Goal: Task Accomplishment & Management: Manage account settings

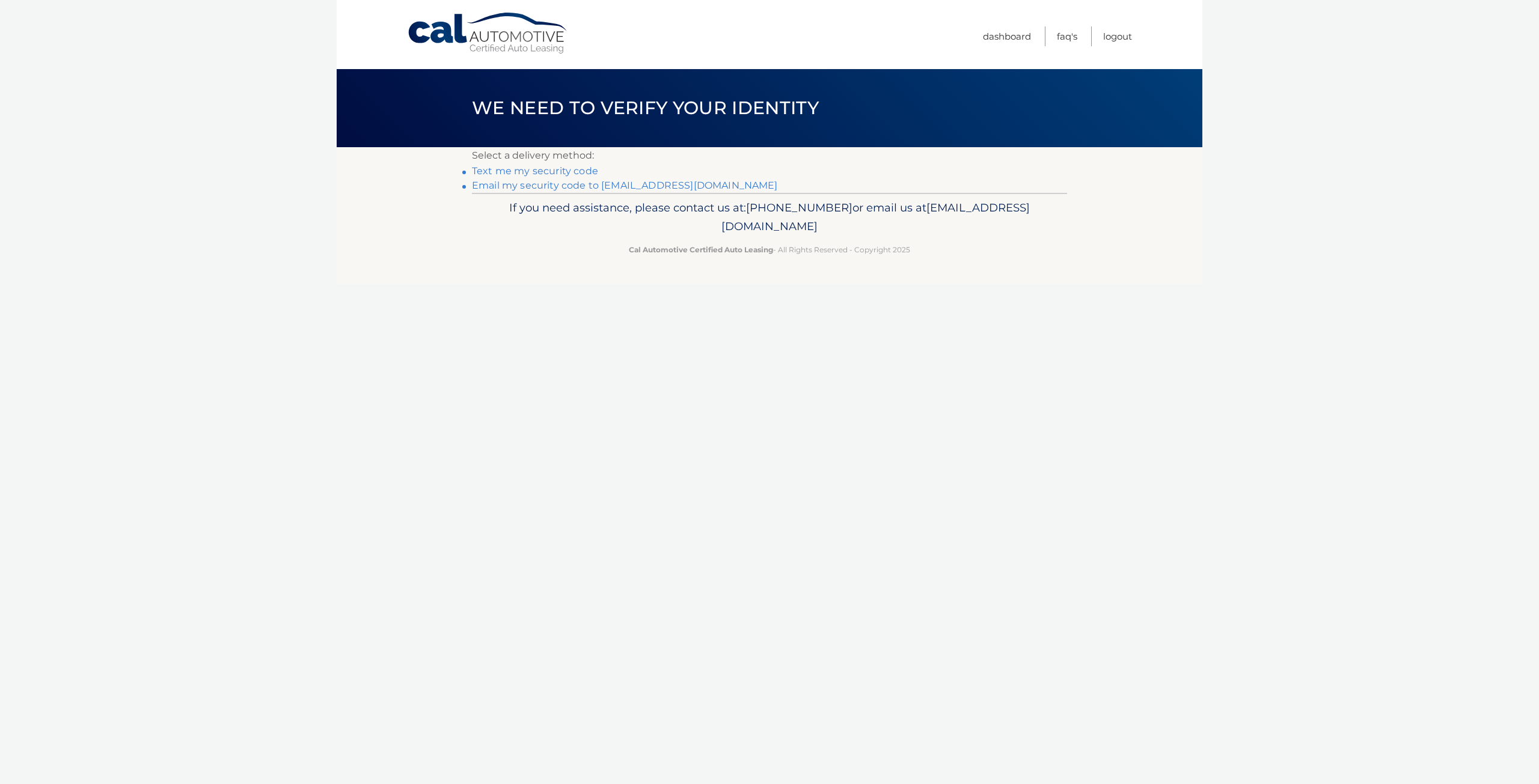
click at [601, 186] on link "**********" at bounding box center [624, 185] width 306 height 11
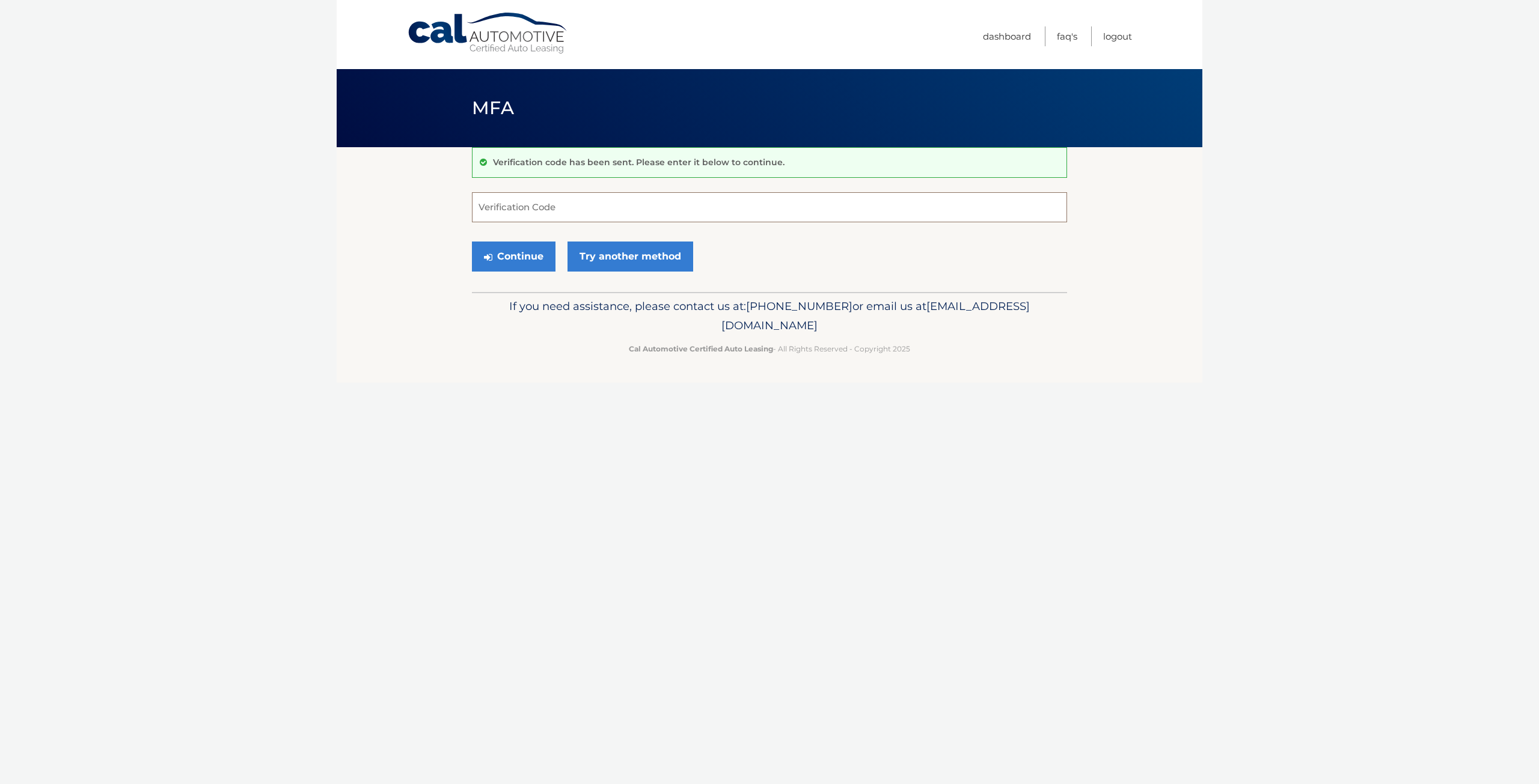
click at [585, 208] on input "Verification Code" at bounding box center [769, 207] width 595 height 30
type input "065352"
click at [472, 241] on button "Continue" at bounding box center [513, 256] width 84 height 30
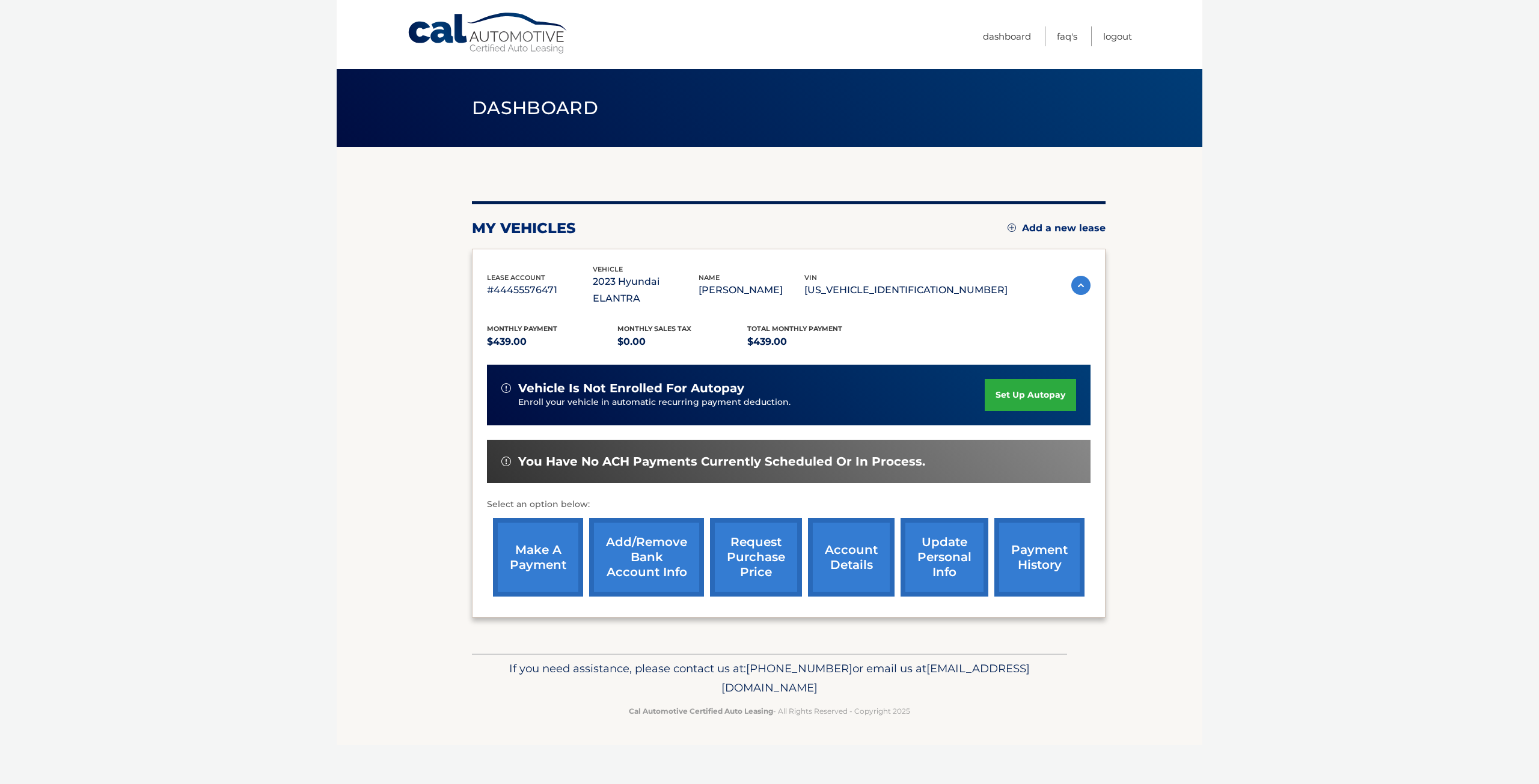
click at [546, 543] on link "make a payment" at bounding box center [538, 557] width 90 height 79
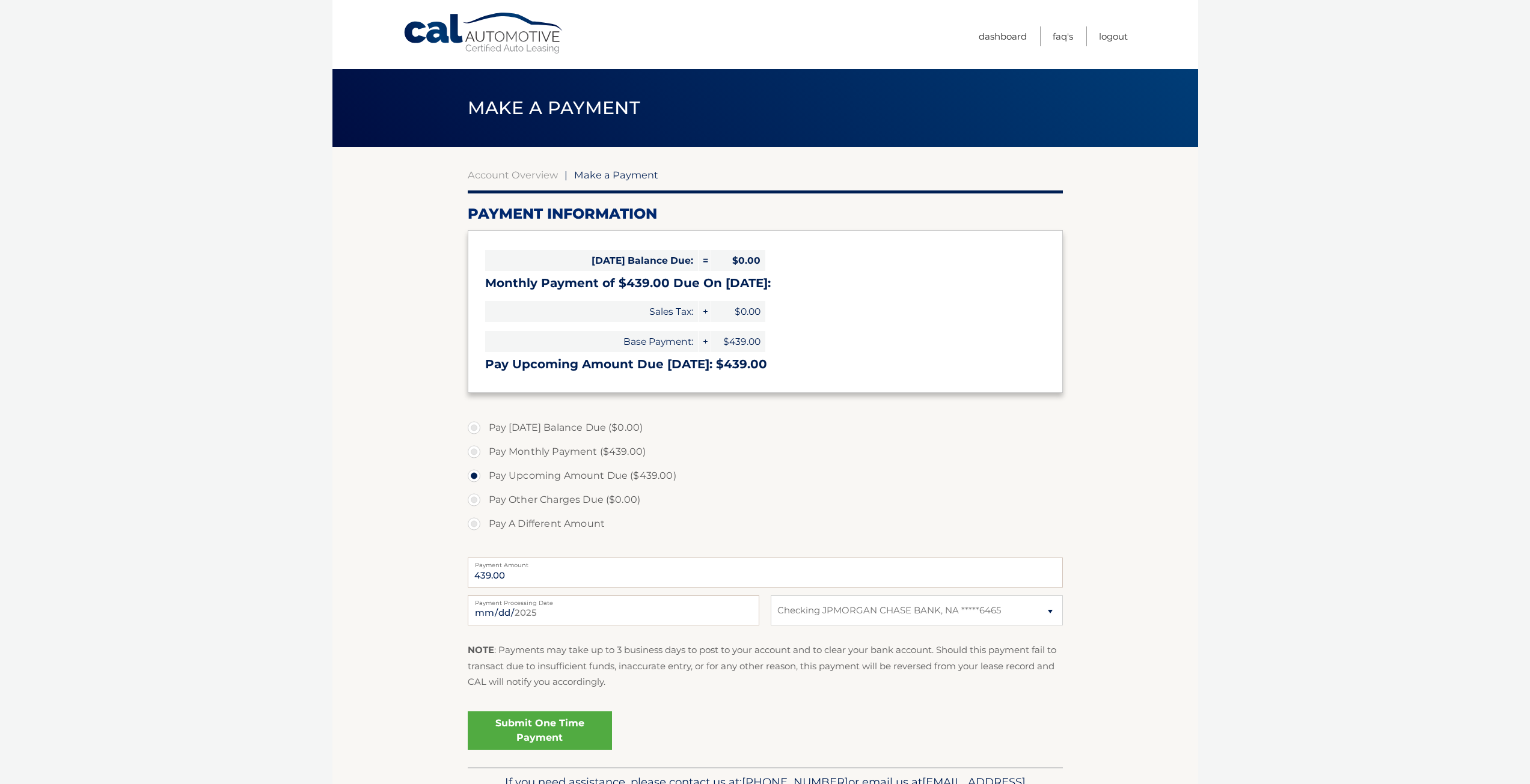
select select "YjUwOWQ4Y2MtY2RkNy00YTc4LWFjMjUtNmYyZmMzMWU5NGVm"
click at [533, 729] on link "Submit One Time Payment" at bounding box center [539, 731] width 144 height 39
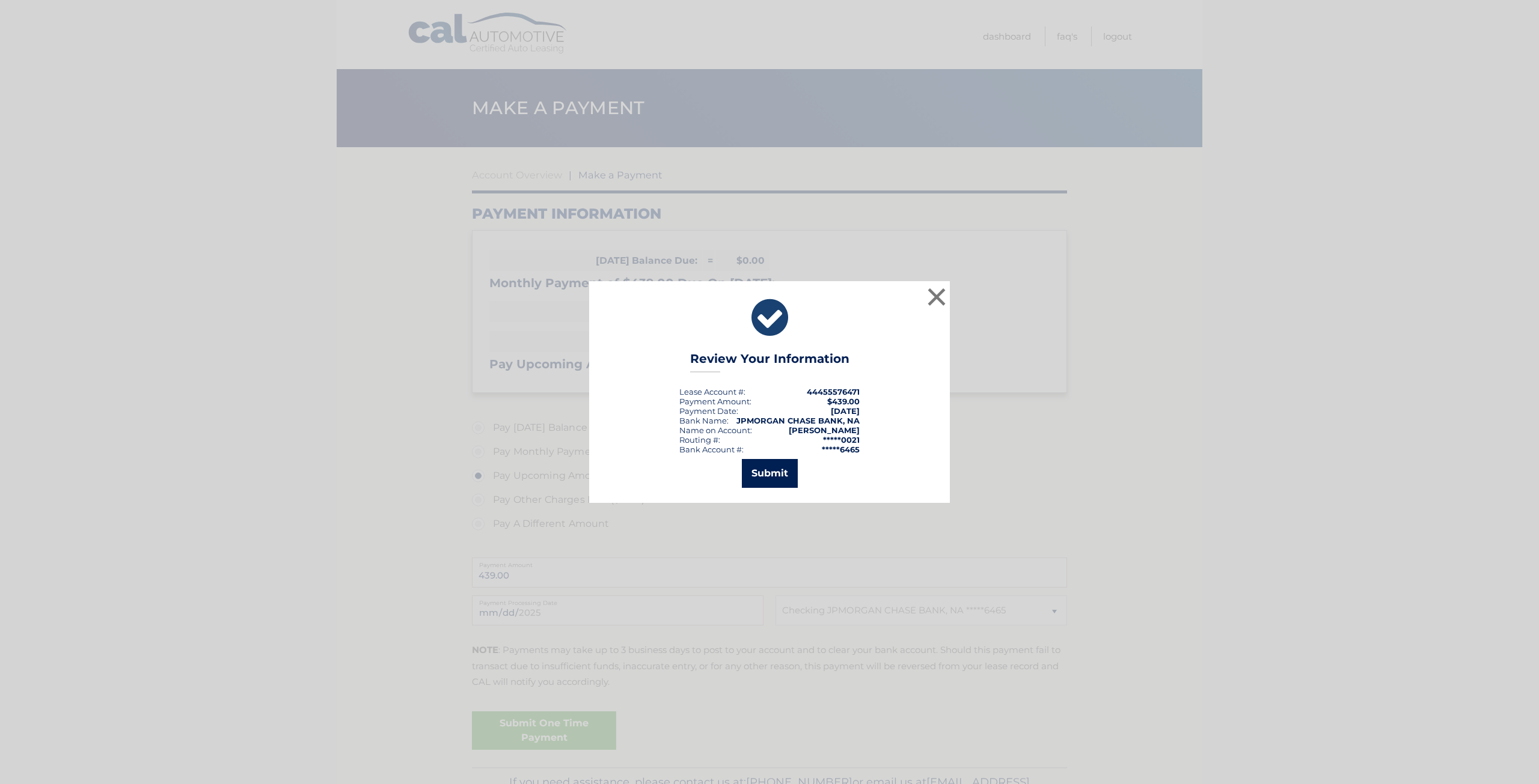
click at [768, 474] on button "Submit" at bounding box center [770, 473] width 56 height 29
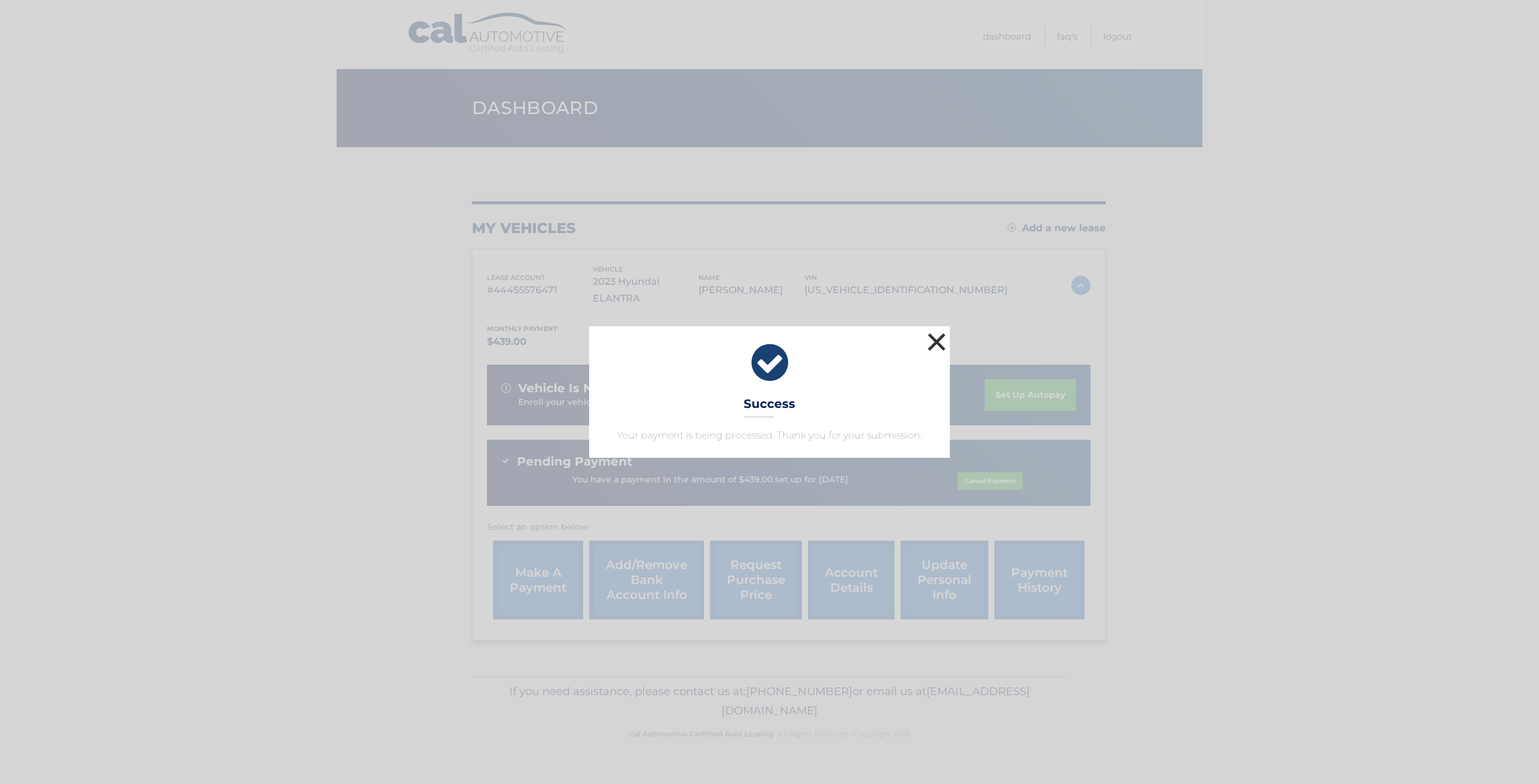
click at [936, 342] on button "×" at bounding box center [936, 342] width 24 height 24
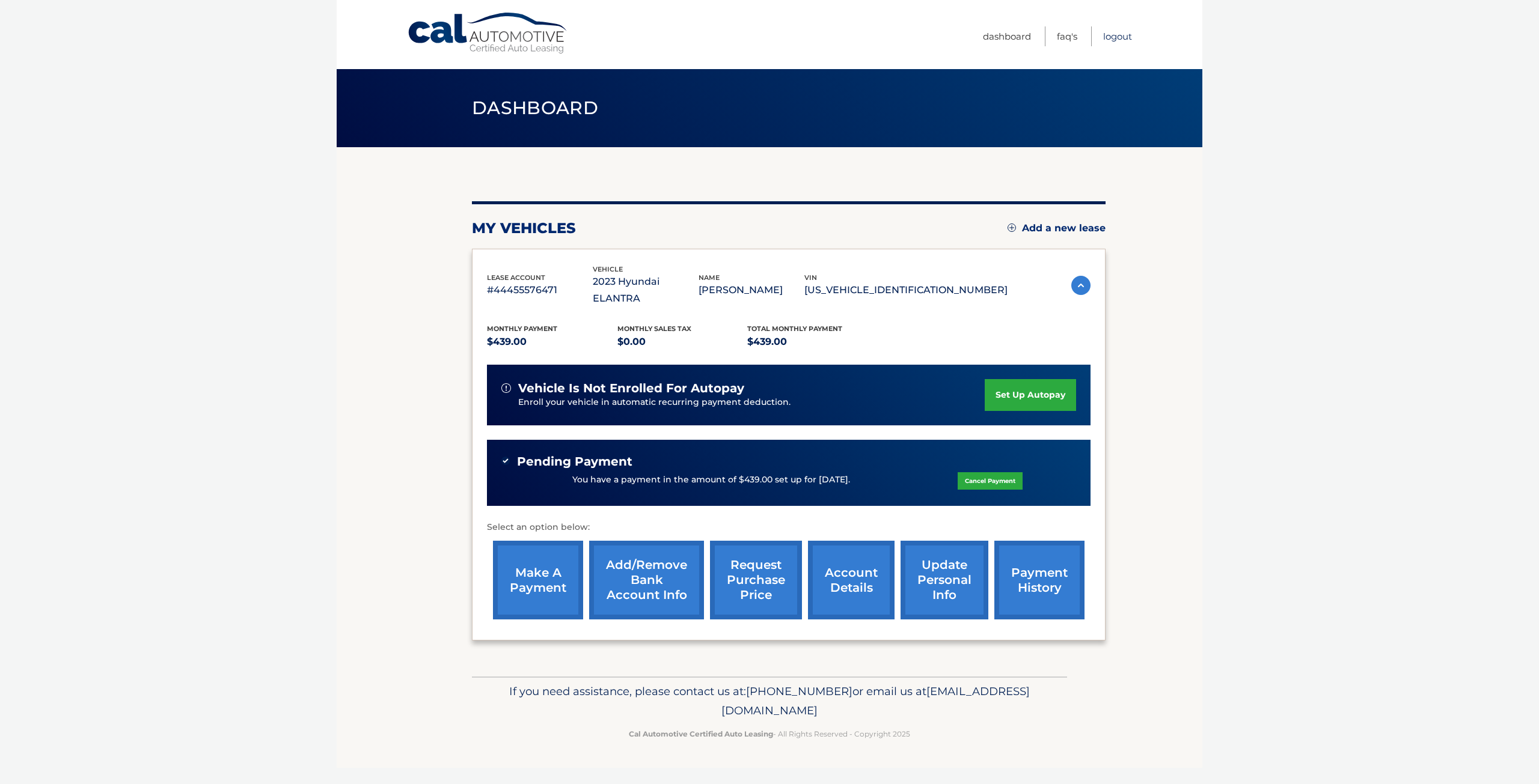
click at [1125, 34] on link "Logout" at bounding box center [1117, 37] width 29 height 20
